Goal: Navigation & Orientation: Go to known website

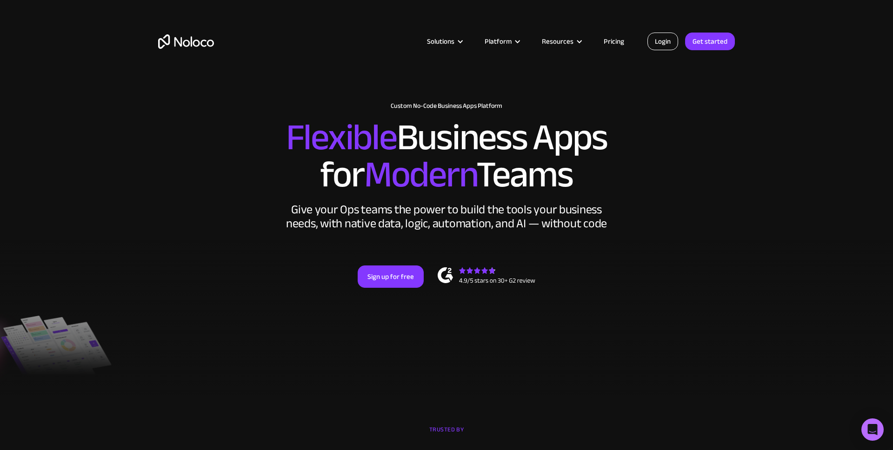
click at [656, 40] on link "Login" at bounding box center [662, 42] width 31 height 18
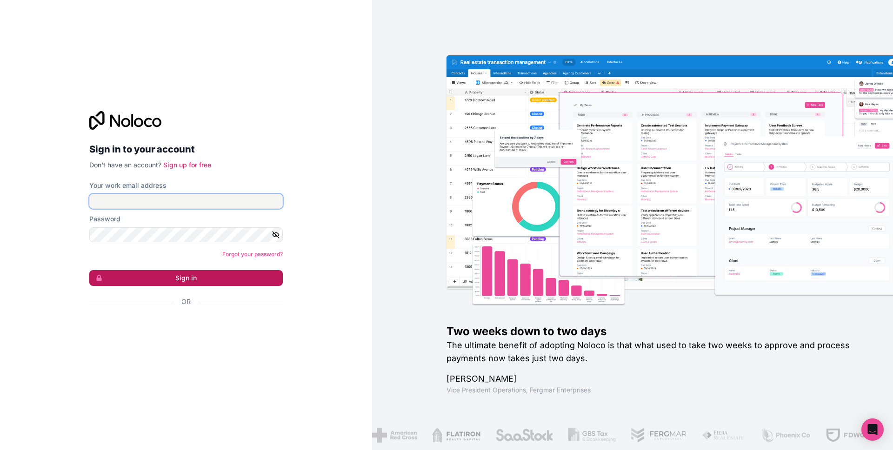
type input "your@make-app.de"
click at [240, 274] on button "Sign in" at bounding box center [186, 278] width 194 height 16
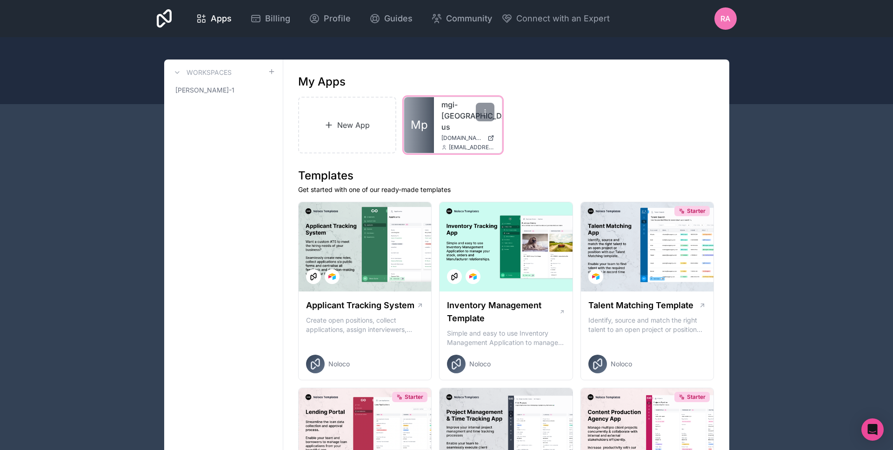
click at [461, 105] on link "mgi-uk-us" at bounding box center [467, 115] width 53 height 33
